Goal: Task Accomplishment & Management: Use online tool/utility

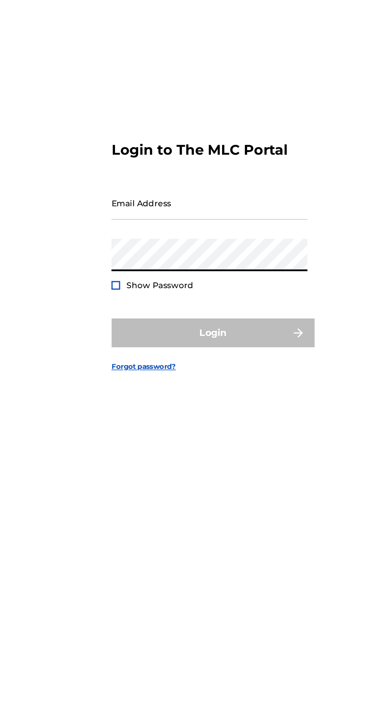
type input "[EMAIL_ADDRESS][DOMAIN_NAME]"
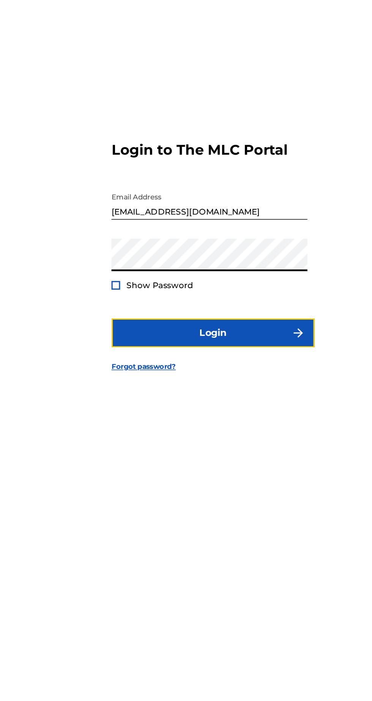
click at [212, 424] on button "Login" at bounding box center [186, 414] width 133 height 19
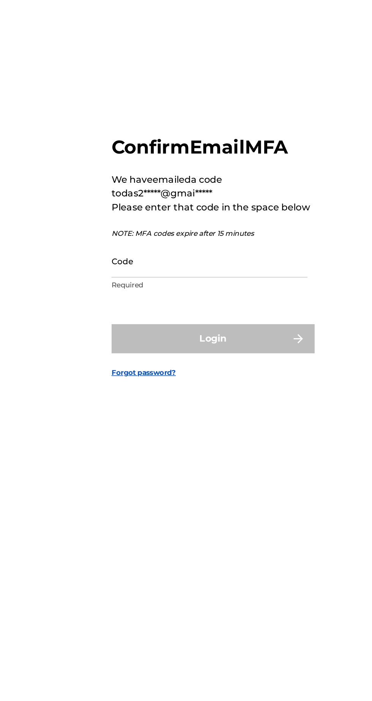
scroll to position [3, 0]
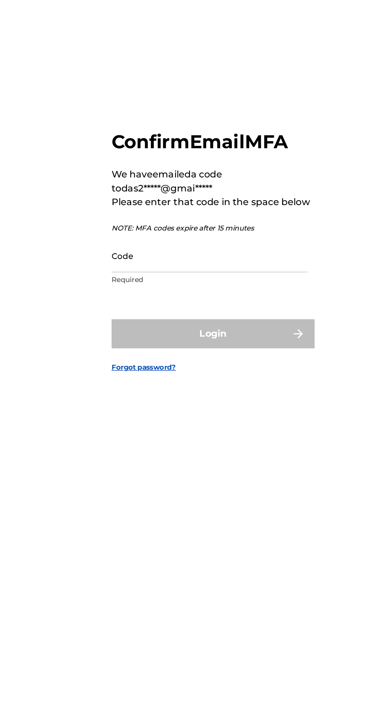
click at [168, 375] on input "Code" at bounding box center [184, 364] width 128 height 22
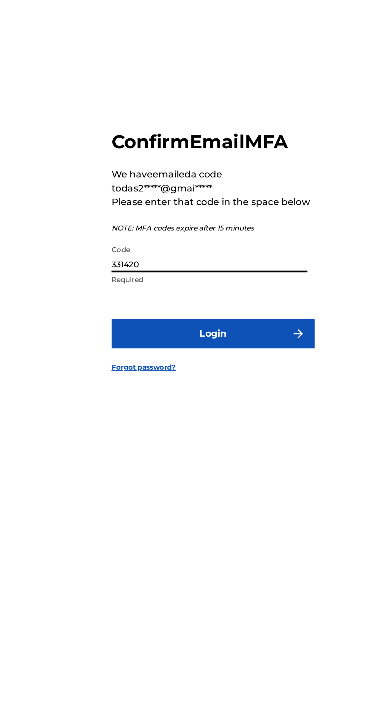
type input "331420"
click at [210, 425] on button "Login" at bounding box center [186, 415] width 133 height 19
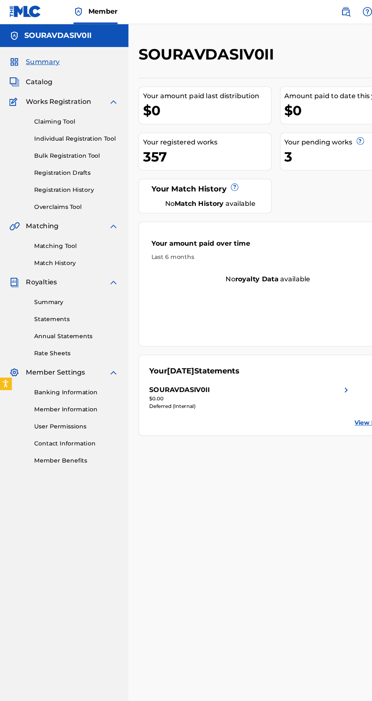
click at [74, 174] on link "Registration History" at bounding box center [70, 174] width 77 height 8
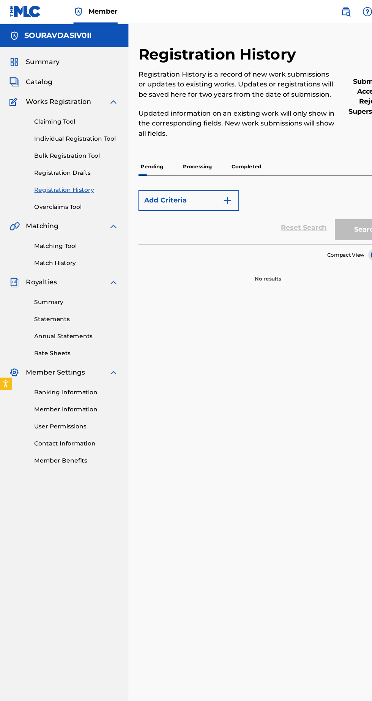
click at [225, 145] on p "Completed" at bounding box center [224, 153] width 31 height 16
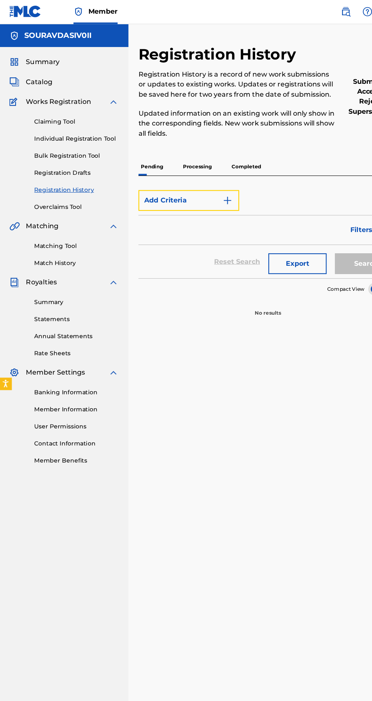
click at [202, 175] on button "Add Criteria" at bounding box center [173, 183] width 92 height 19
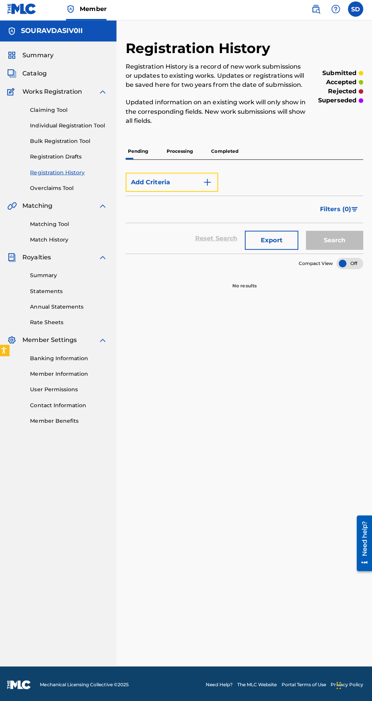
click at [212, 187] on img "Search Form" at bounding box center [207, 183] width 9 height 9
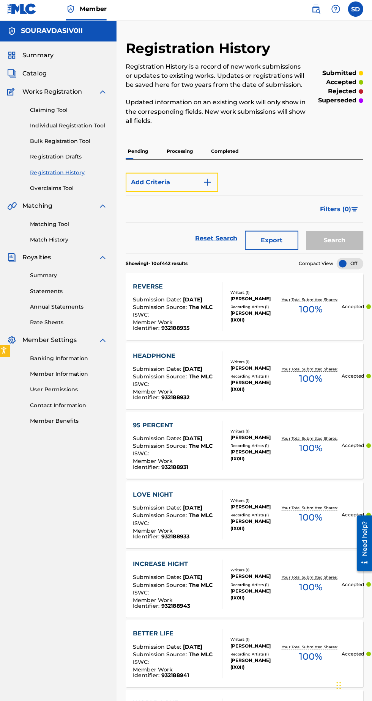
click at [208, 176] on button "Add Criteria" at bounding box center [173, 183] width 92 height 19
click at [79, 113] on link "Claiming Tool" at bounding box center [70, 112] width 77 height 8
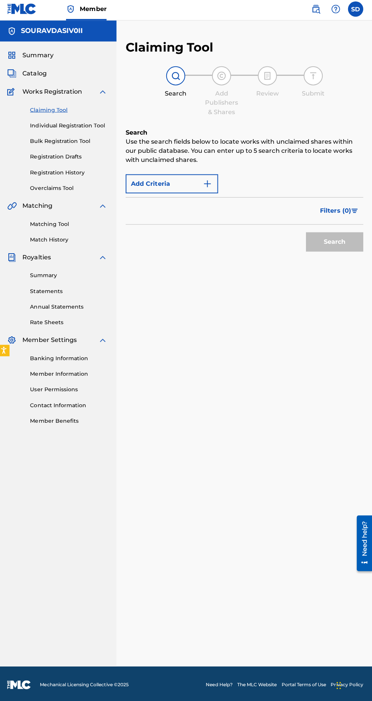
click at [82, 125] on link "Individual Registration Tool" at bounding box center [70, 127] width 77 height 8
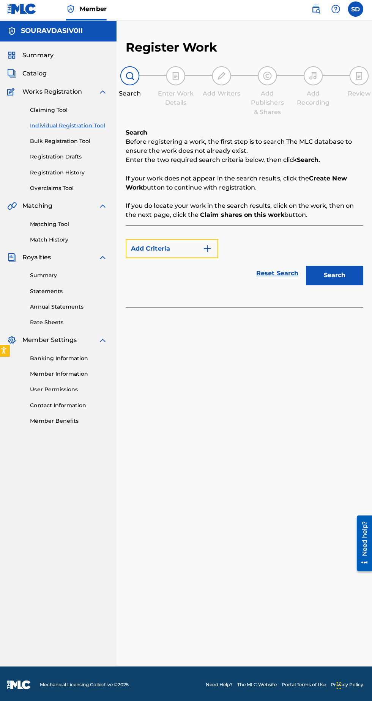
click at [187, 256] on button "Add Criteria" at bounding box center [173, 249] width 92 height 19
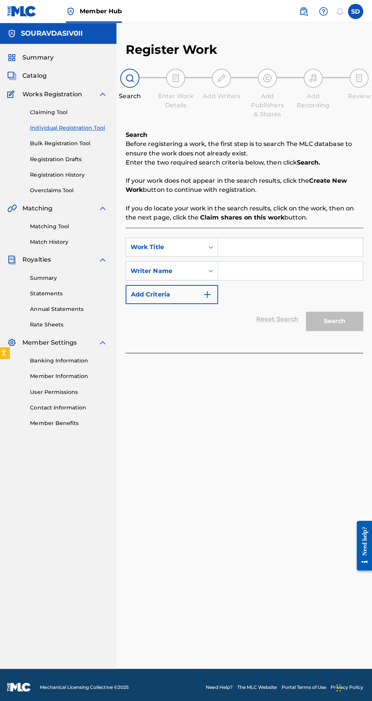
click at [275, 245] on input "Search Form" at bounding box center [291, 246] width 144 height 18
type input "Breath footage"
click at [281, 270] on input "Search Form" at bounding box center [291, 269] width 144 height 18
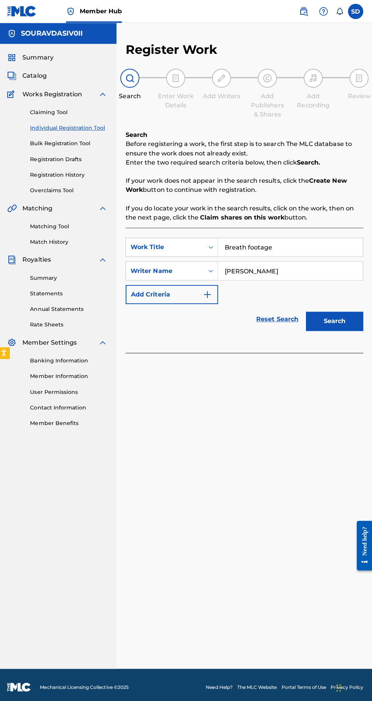
type input "[PERSON_NAME]"
click at [336, 319] on button "Search" at bounding box center [334, 319] width 57 height 19
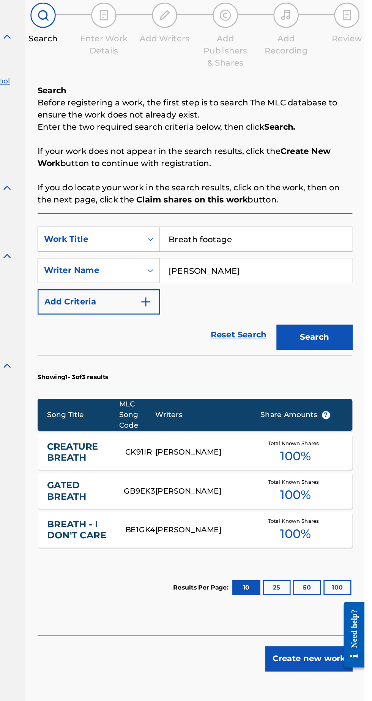
click at [302, 247] on input "Breath footage" at bounding box center [291, 246] width 144 height 18
type input "B"
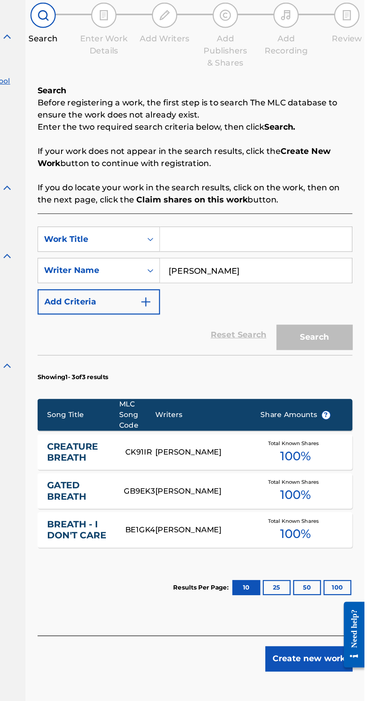
paste input "Breaths_and_Footsteps"
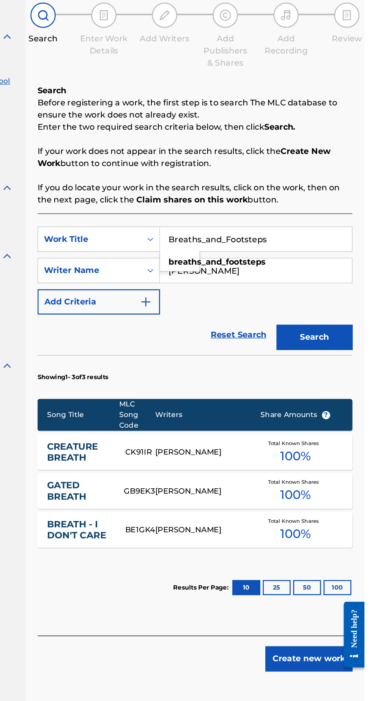
type input "Breaths_and_Footsteps"
click at [336, 325] on button "Search" at bounding box center [334, 319] width 57 height 19
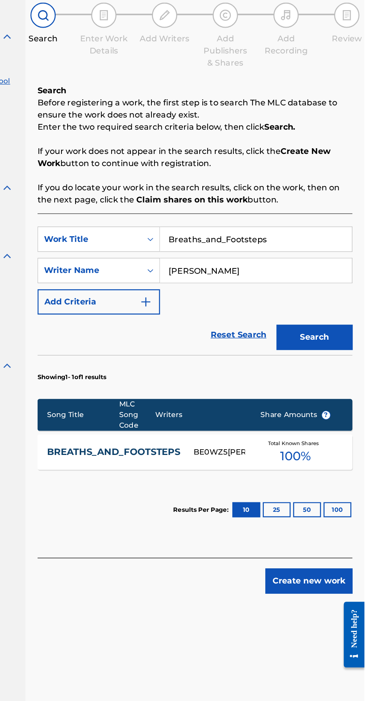
click at [201, 406] on link "BREATHS_AND_FOOTSTEPS" at bounding box center [184, 405] width 100 height 9
